Goal: Obtain resource: Download file/media

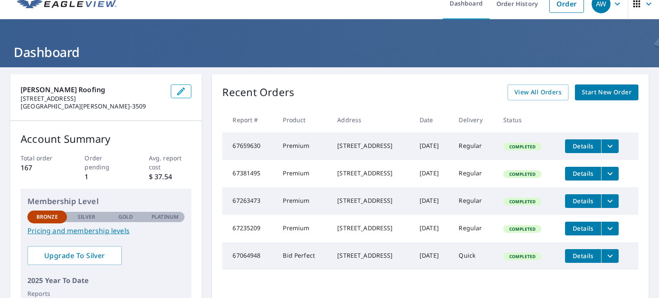
scroll to position [12, 0]
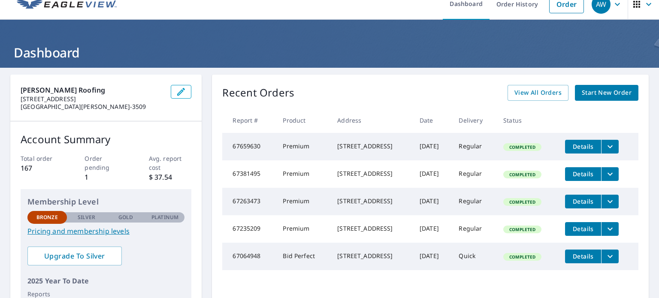
click at [535, 84] on div "Recent Orders View All Orders Start New Order Report # Product Address Date Del…" at bounding box center [430, 205] width 437 height 260
click at [534, 90] on span "View All Orders" at bounding box center [537, 93] width 47 height 11
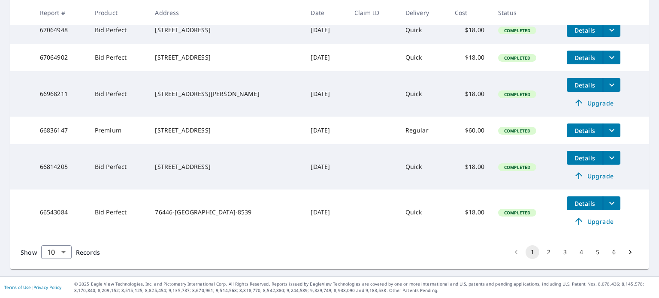
scroll to position [307, 0]
click at [542, 253] on button "2" at bounding box center [549, 252] width 14 height 14
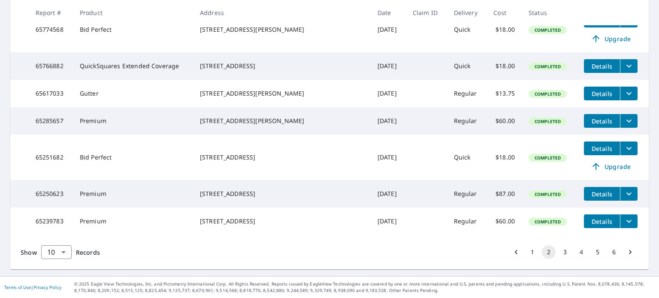
scroll to position [302, 0]
click at [624, 196] on icon "filesDropdownBtn-65250623" at bounding box center [629, 194] width 10 height 10
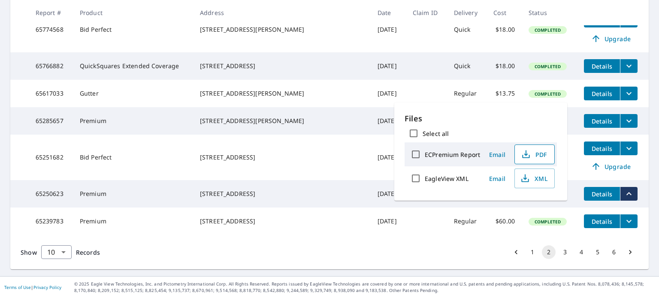
click at [539, 150] on span "PDF" at bounding box center [533, 154] width 27 height 10
